Goal: Transaction & Acquisition: Purchase product/service

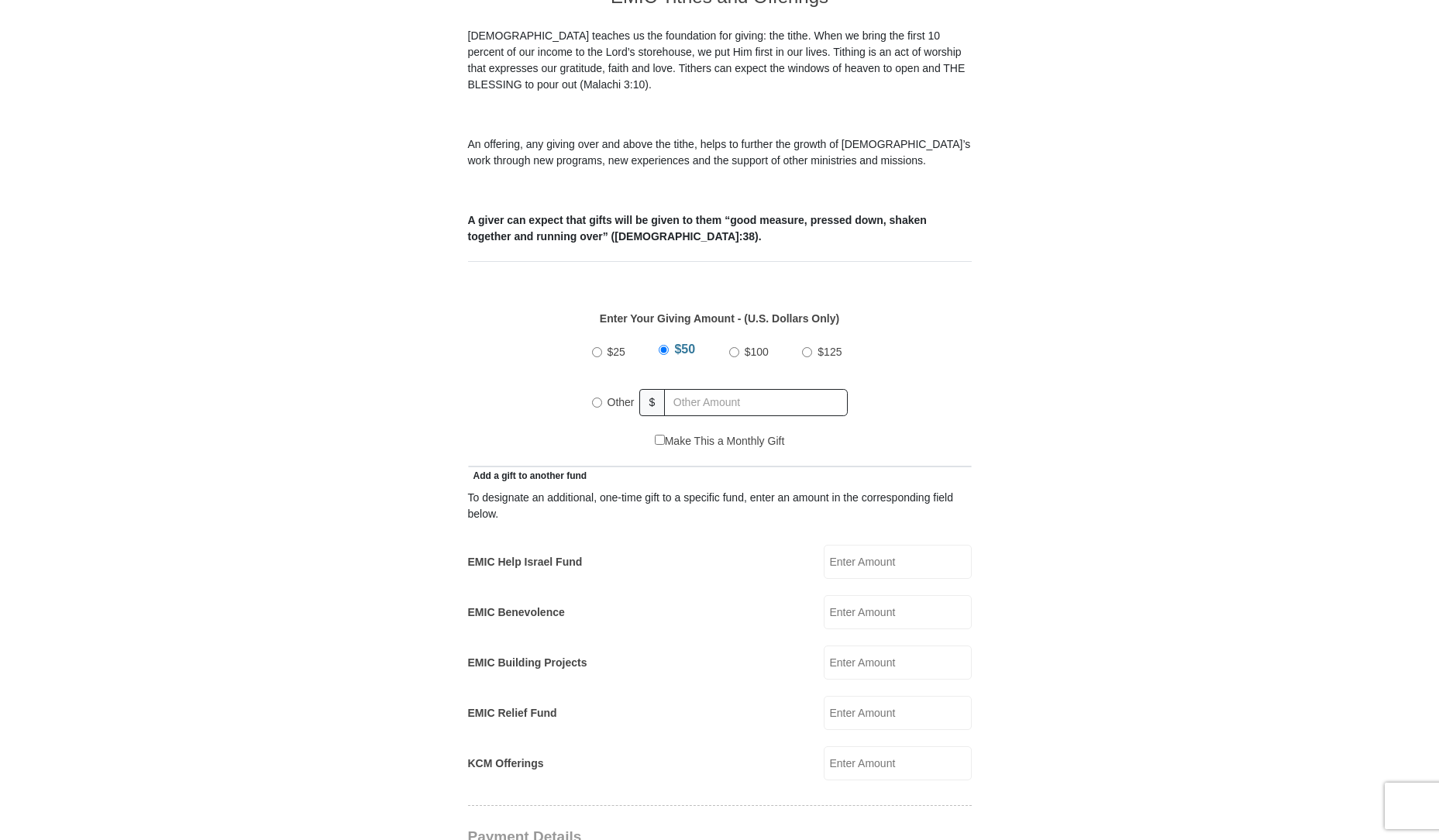
scroll to position [542, 0]
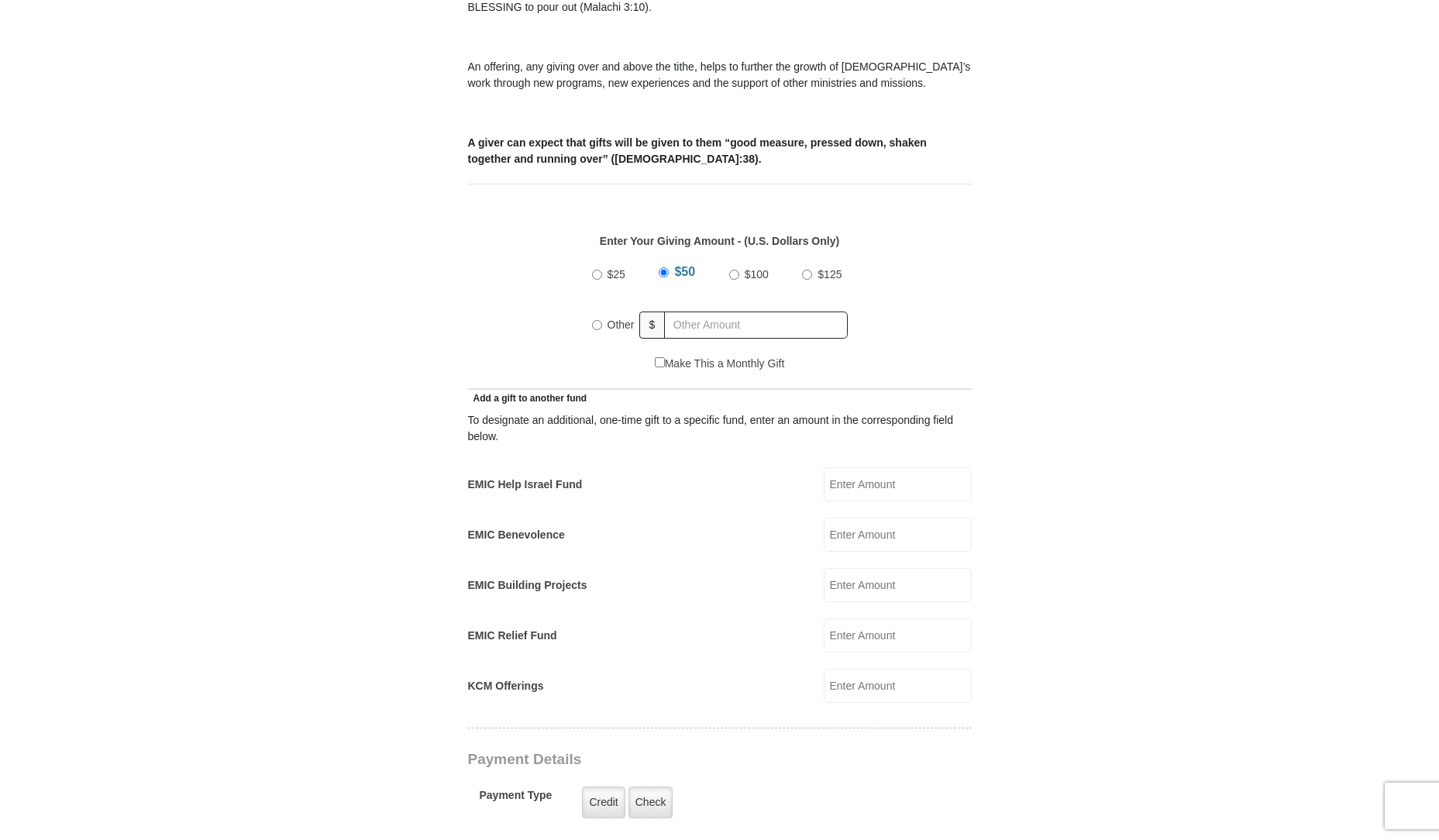
click at [840, 471] on input "EMIC Help Israel Fund" at bounding box center [898, 483] width 148 height 34
type input "50.00"
click at [666, 267] on input "$50" at bounding box center [663, 272] width 10 height 10
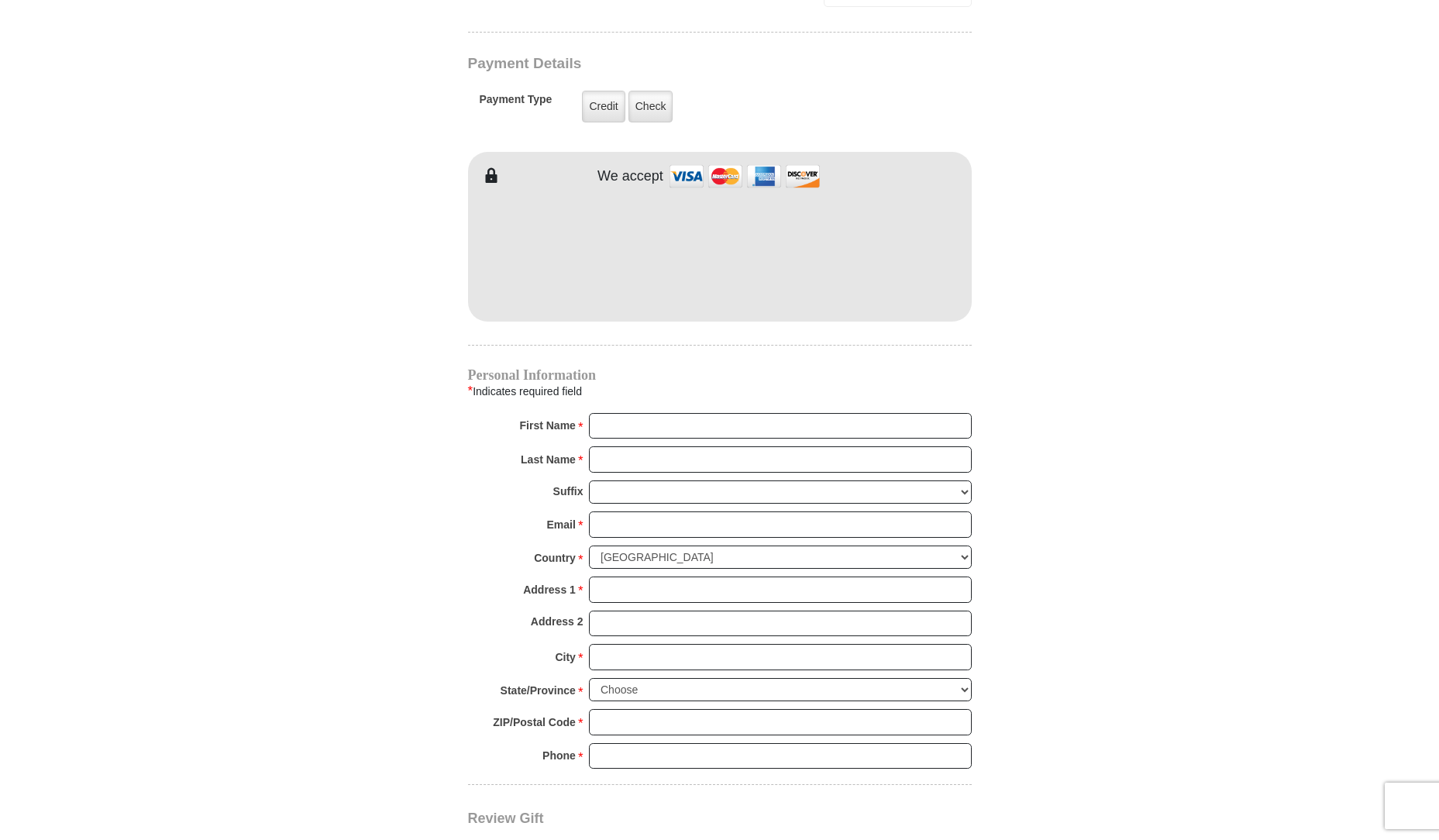
scroll to position [1239, 0]
click at [621, 411] on input "First Name *" at bounding box center [780, 424] width 383 height 26
type input "[PERSON_NAME]"
type input "West"
type input "[EMAIL_ADDRESS][DOMAIN_NAME]"
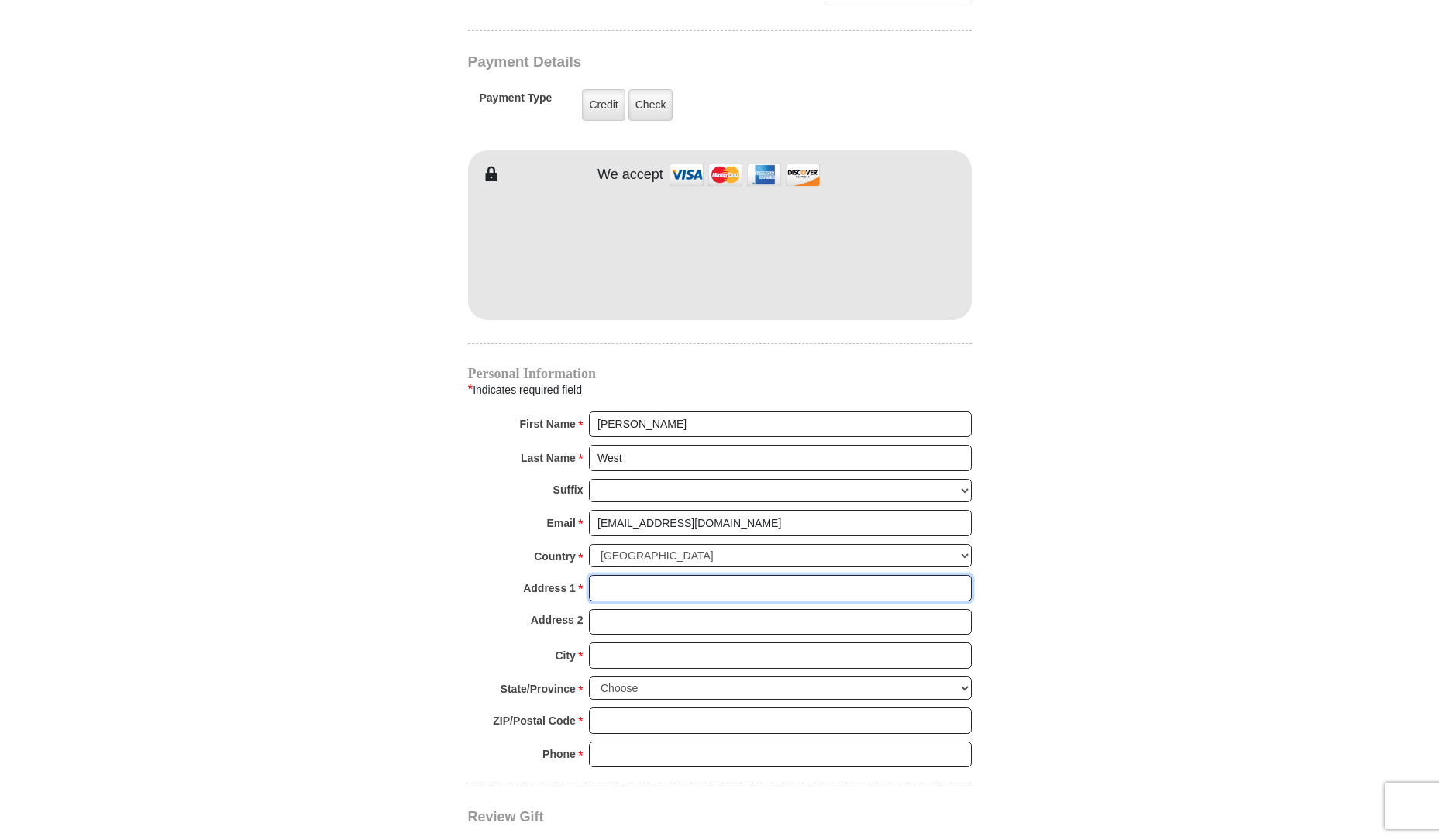
type input "[STREET_ADDRESS]"
type input "Fontana"
select select "CA"
type input "92335"
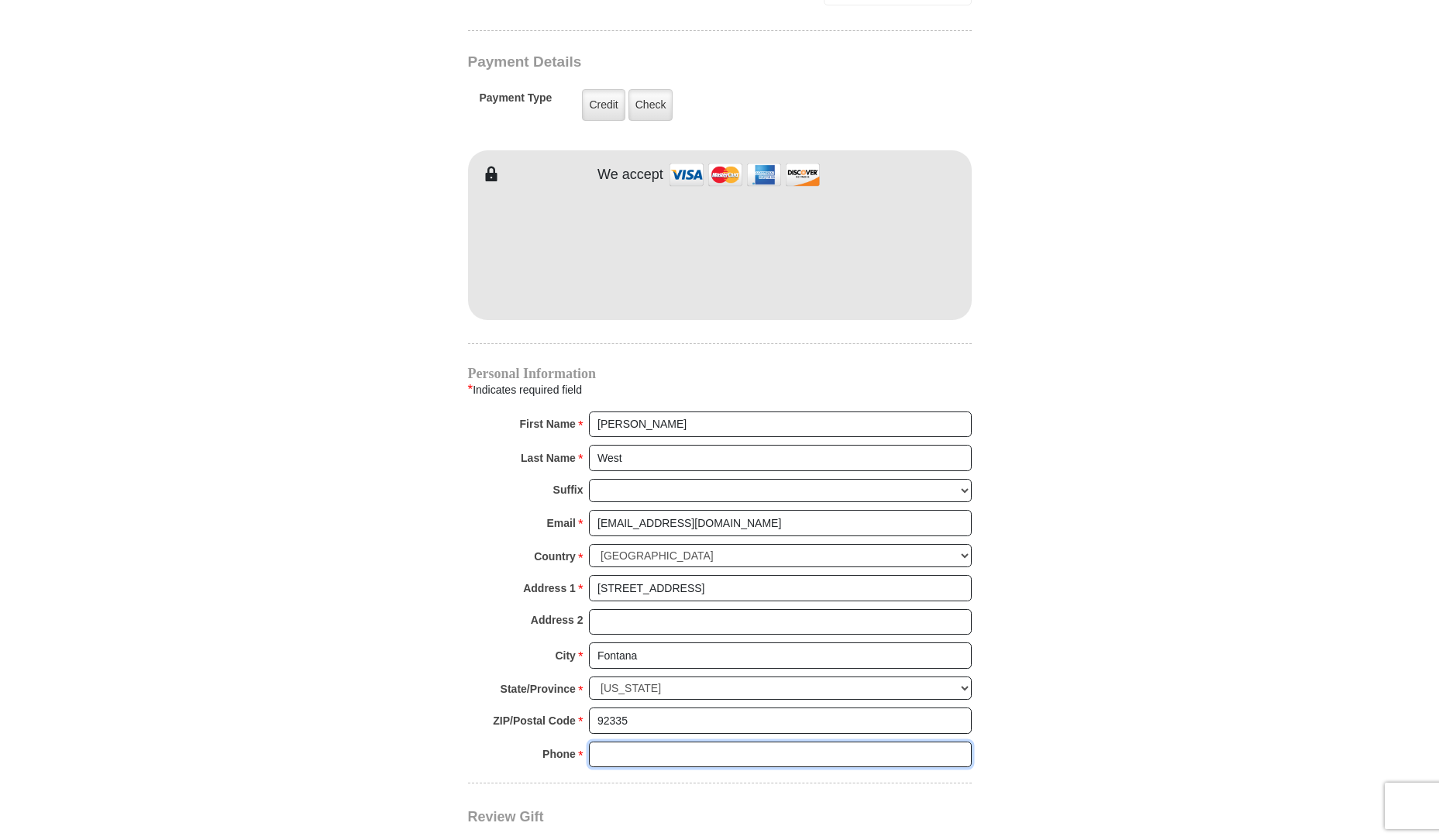
type input "8177572296"
radio input "true"
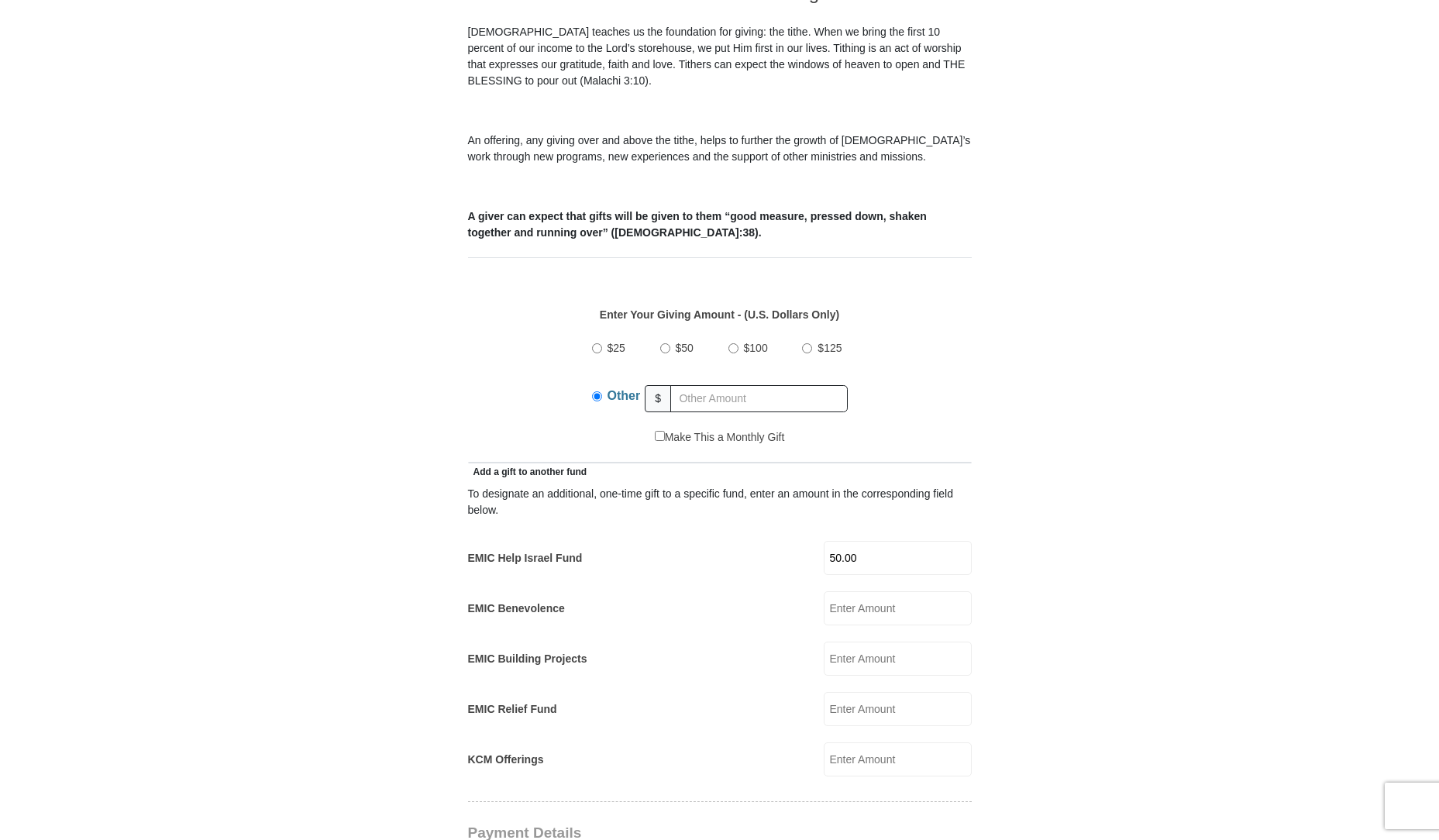
scroll to position [464, 0]
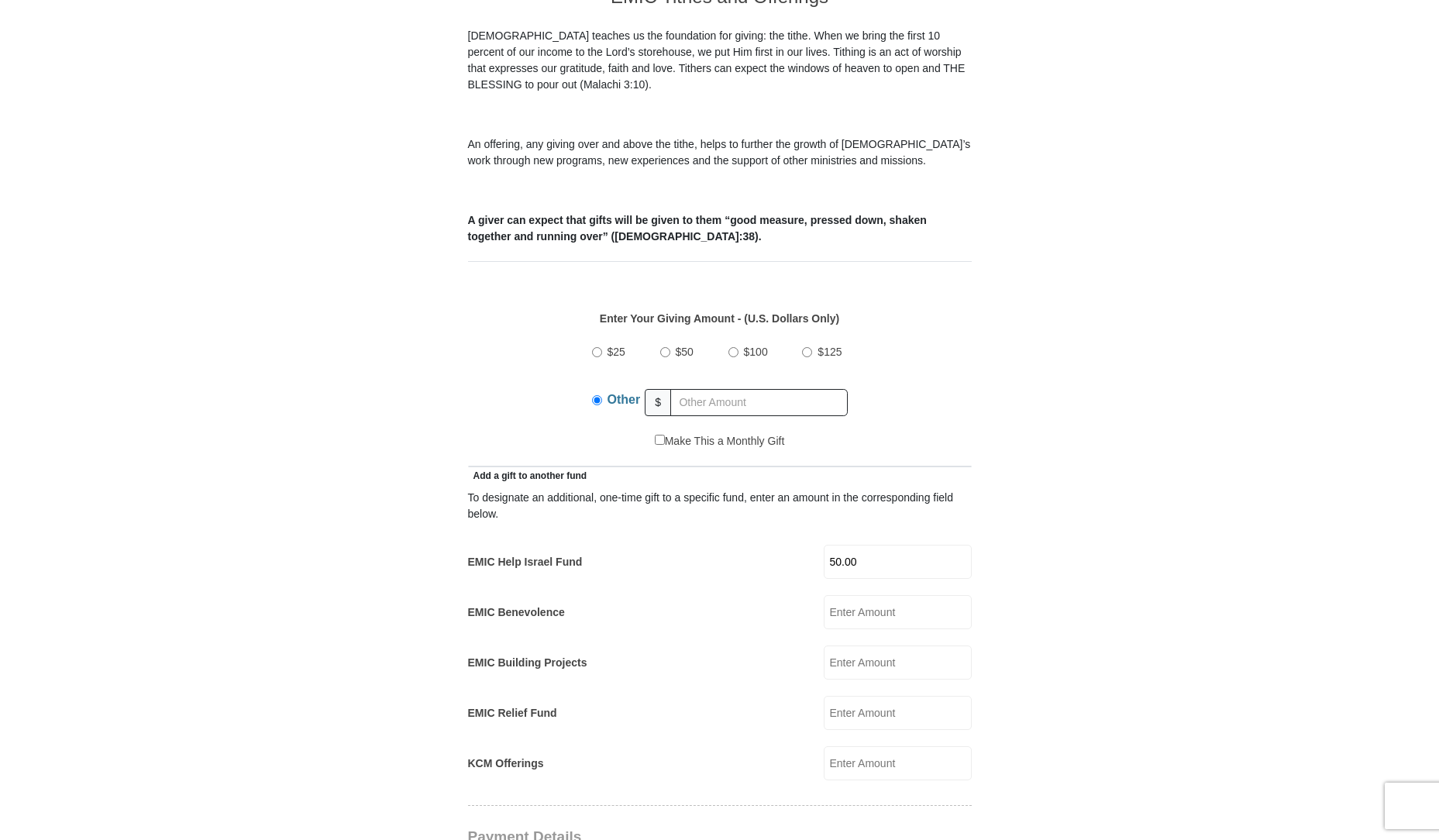
click at [660, 347] on input "$50" at bounding box center [665, 352] width 10 height 10
radio input "true"
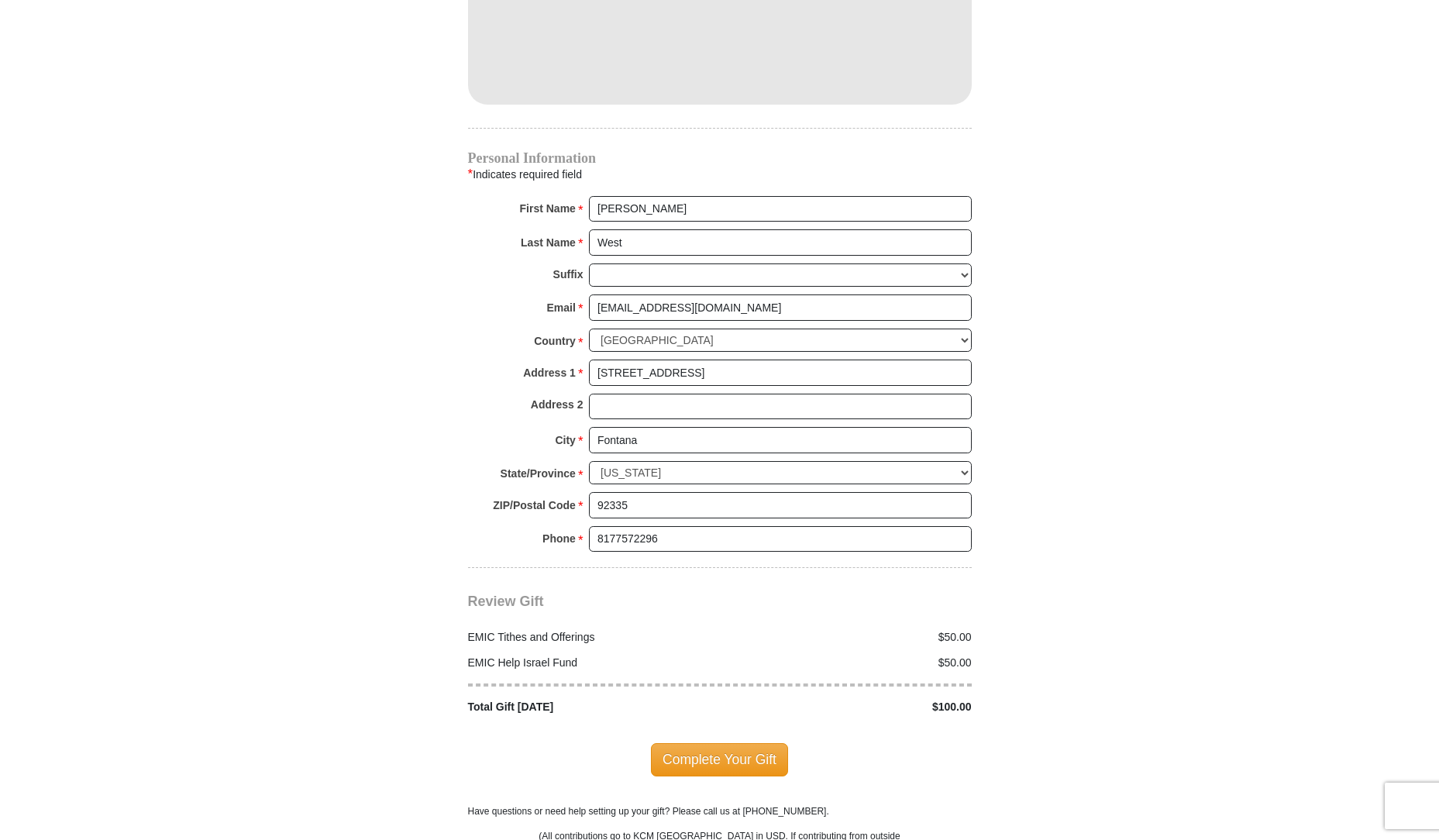
scroll to position [1549, 0]
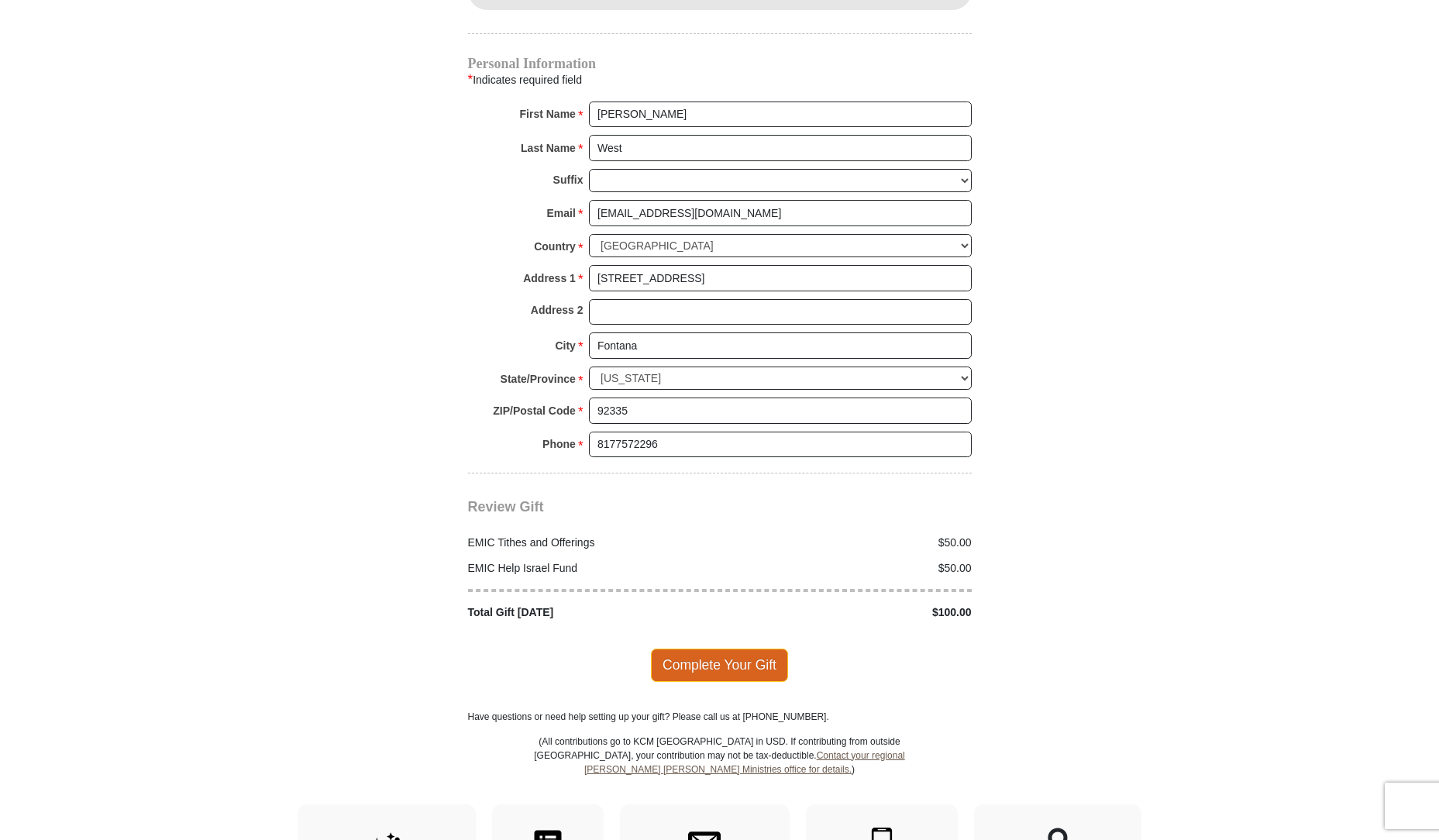
click at [724, 648] on span "Complete Your Gift" at bounding box center [719, 665] width 137 height 33
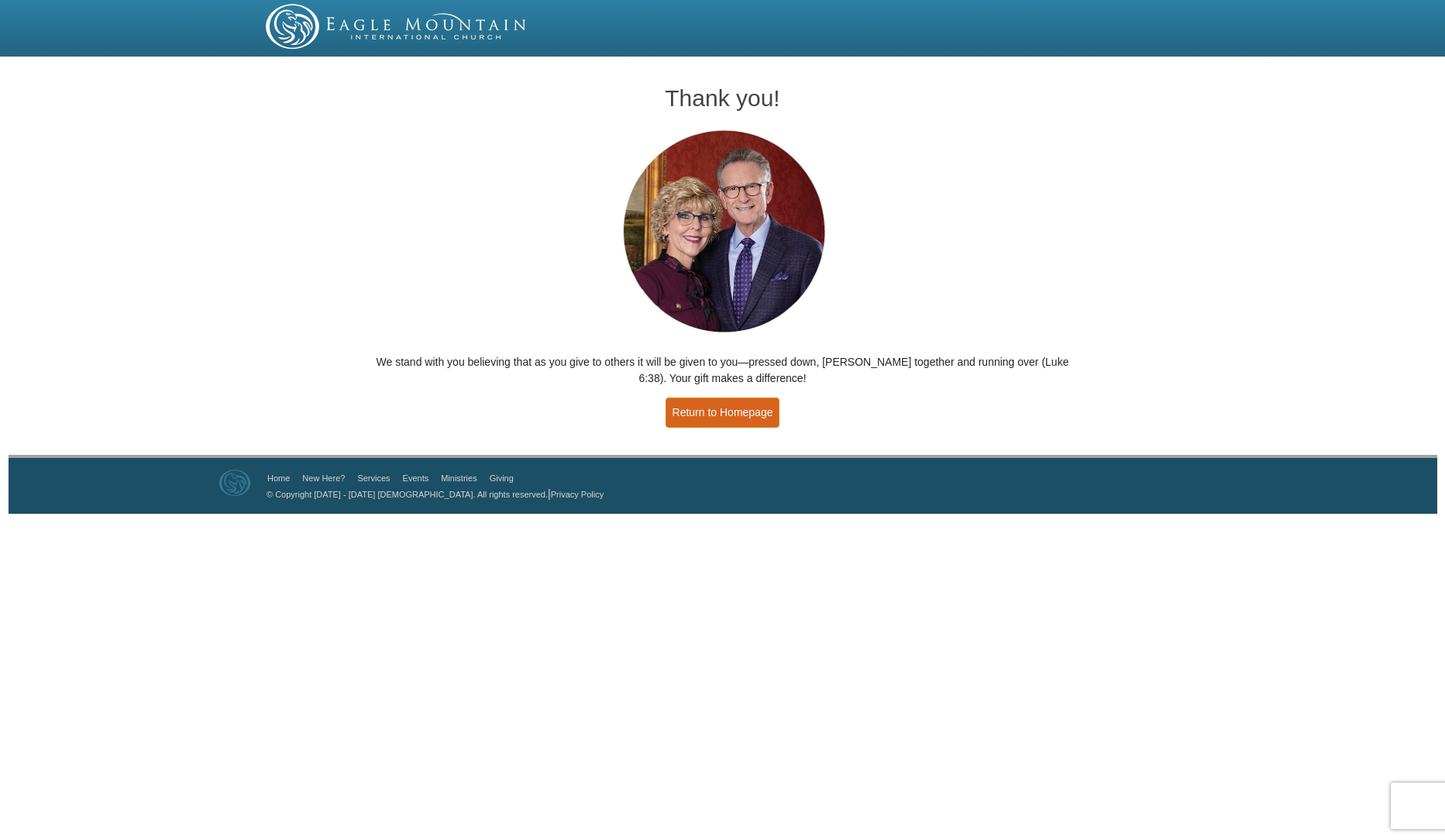
click at [711, 407] on link "Return to Homepage" at bounding box center [722, 413] width 115 height 30
